Goal: Find contact information: Find contact information

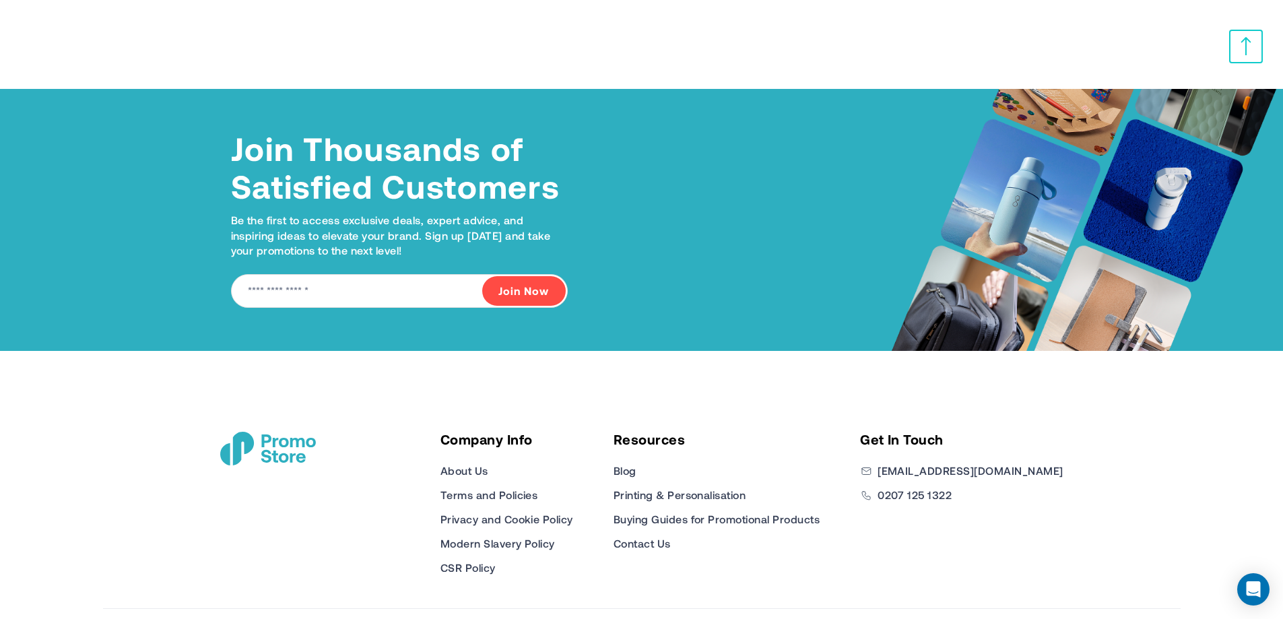
scroll to position [6087, 0]
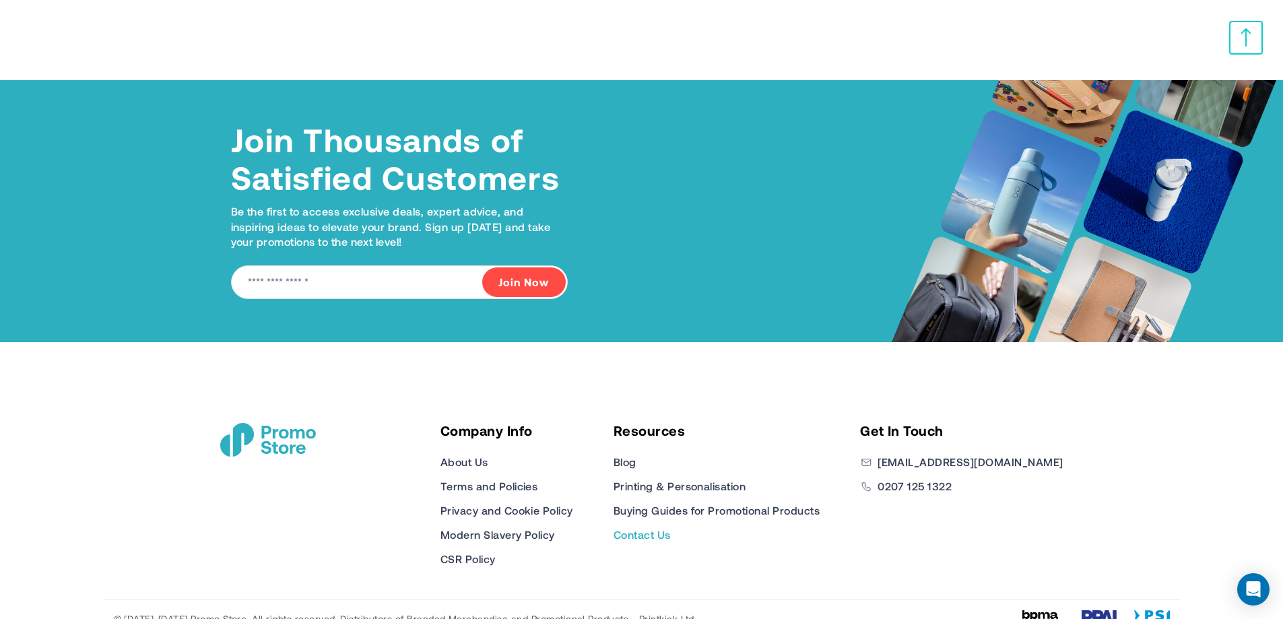
click at [671, 527] on link "Contact Us" at bounding box center [642, 535] width 57 height 16
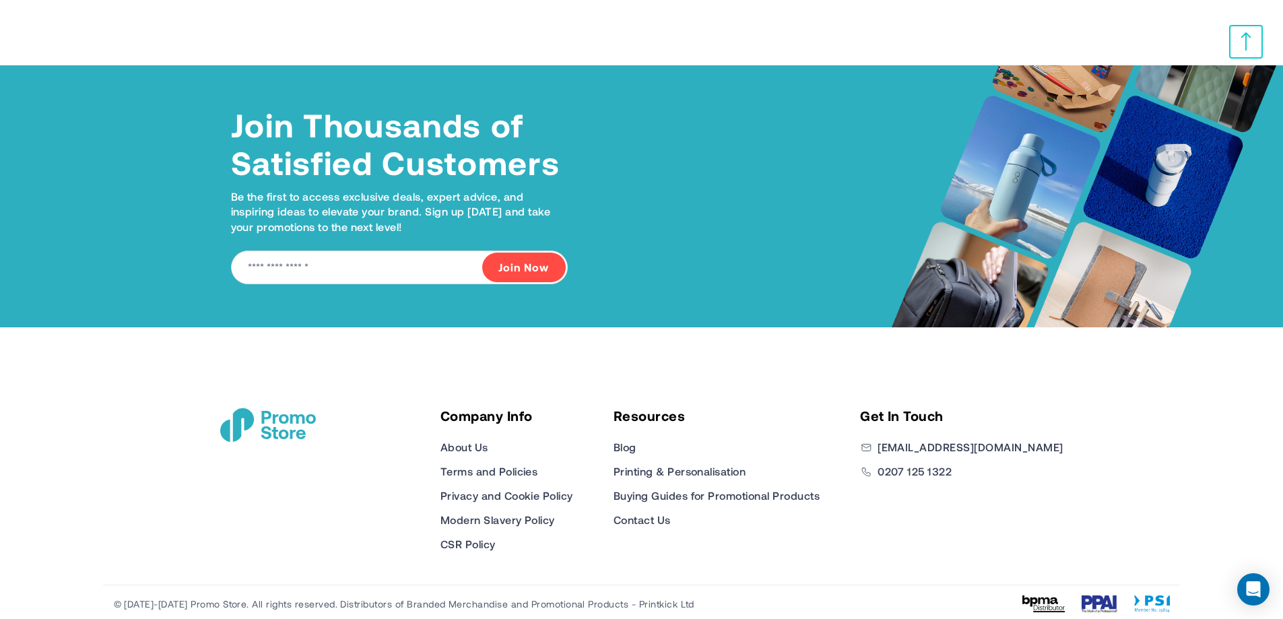
scroll to position [573, 0]
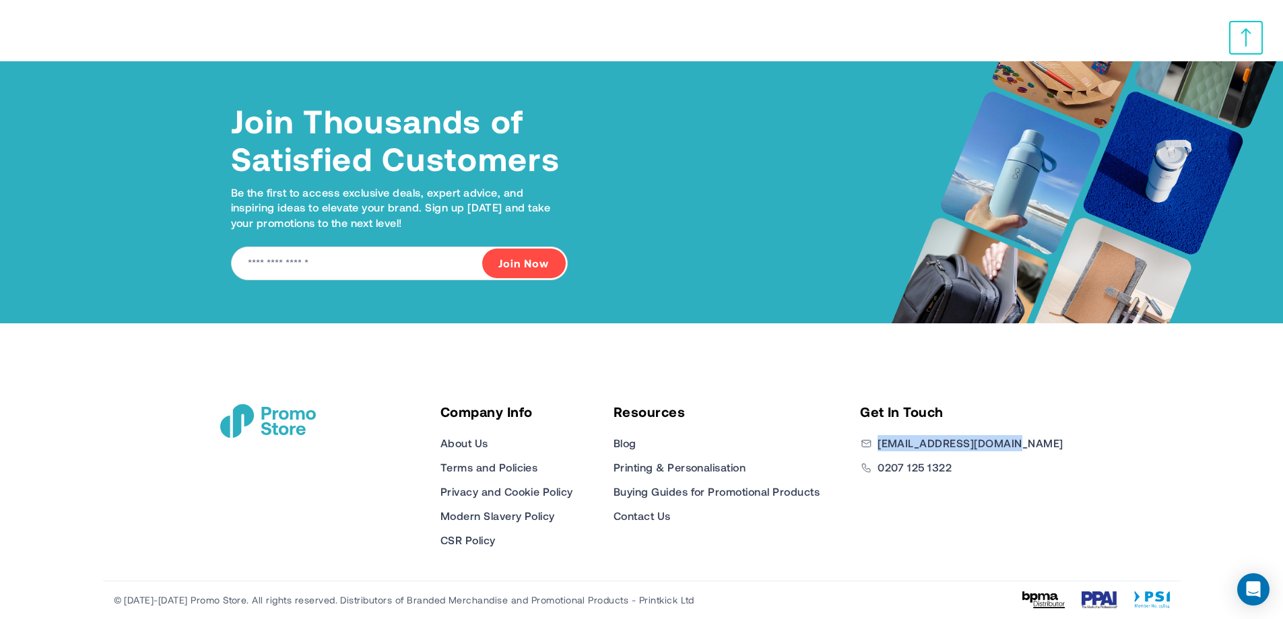
drag, startPoint x: 1073, startPoint y: 448, endPoint x: 936, endPoint y: 452, distance: 137.5
click at [936, 452] on div "Company Info About Us Terms and Policies Privacy and Cookie Policy Modern Slave…" at bounding box center [642, 451] width 876 height 257
copy link "[EMAIL_ADDRESS][DOMAIN_NAME]"
